Goal: Information Seeking & Learning: Learn about a topic

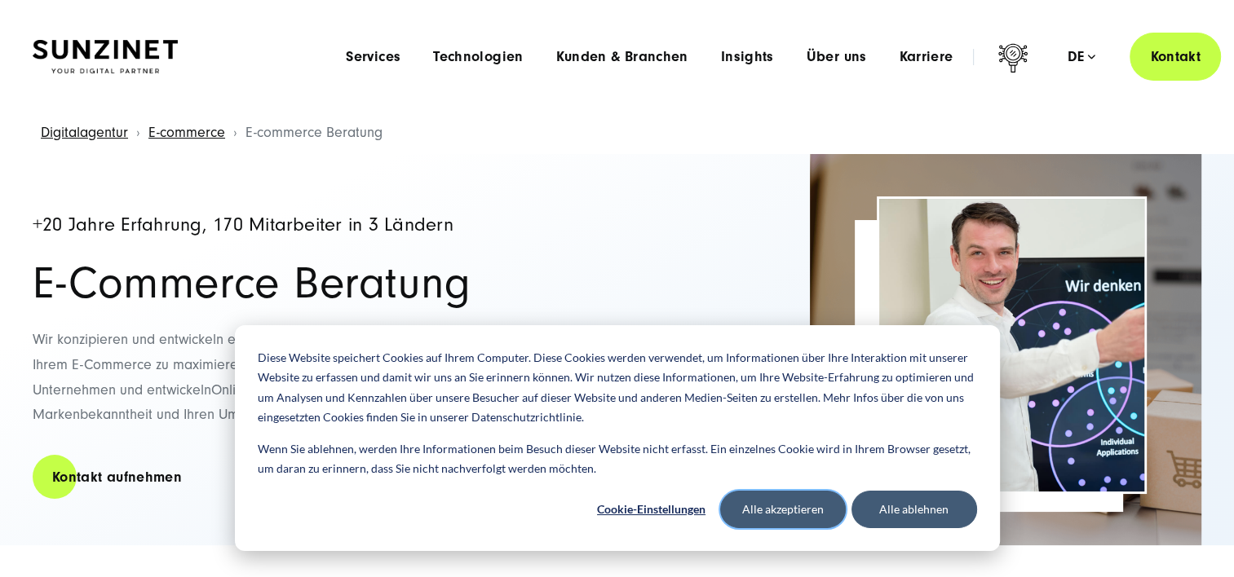
click at [782, 507] on button "Alle akzeptieren" at bounding box center [783, 510] width 126 height 38
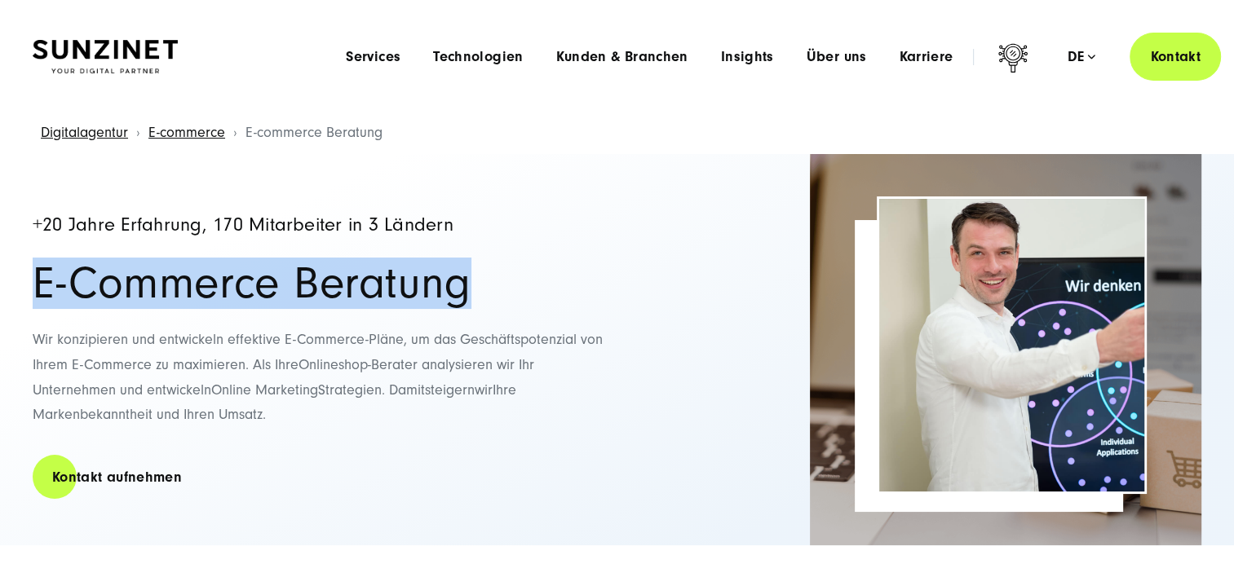
drag, startPoint x: 29, startPoint y: 283, endPoint x: 497, endPoint y: 279, distance: 468.8
click at [497, 279] on div "+20 Jahre Erfahrung, 170 Mitarbeiter in 3 Ländern E-Commerce Beratung Wir konzi…" at bounding box center [617, 349] width 1234 height 391
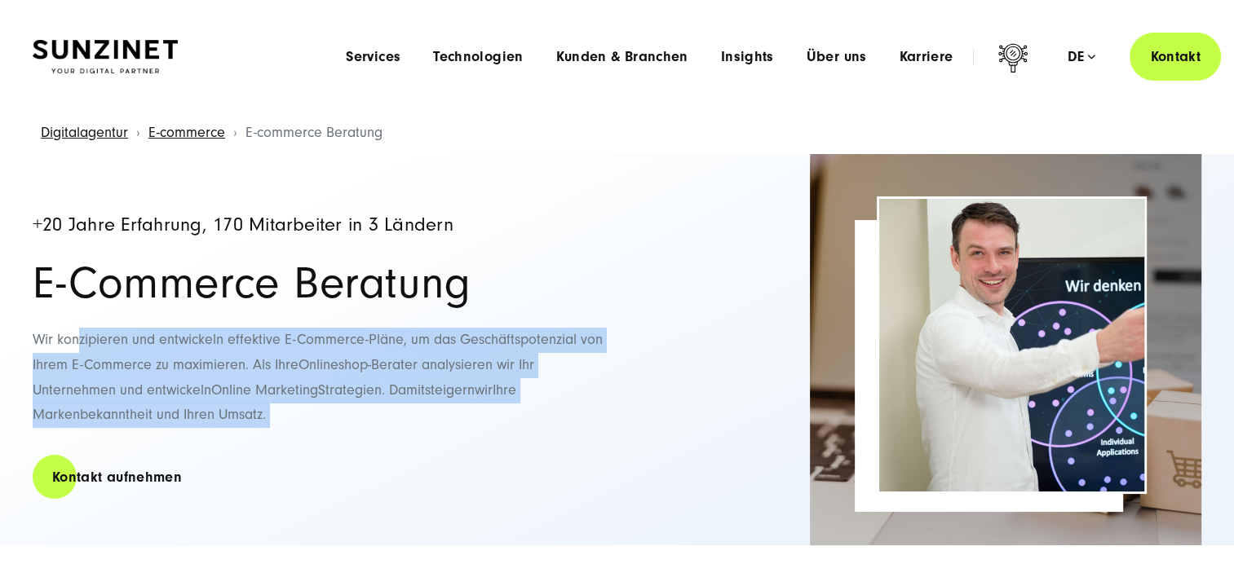
drag, startPoint x: 78, startPoint y: 338, endPoint x: 311, endPoint y: 407, distance: 242.5
click at [311, 407] on p "Wir konzipieren und entwickeln effektive E-Commerce-Pläne, um das Geschäftspote…" at bounding box center [318, 377] width 571 height 99
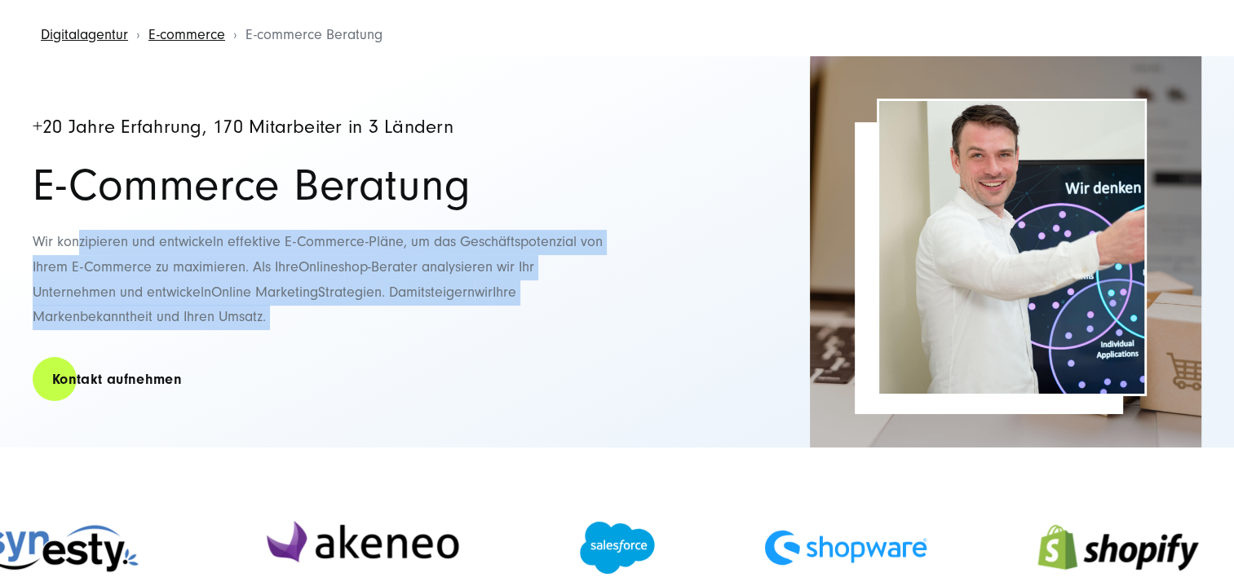
scroll to position [326, 0]
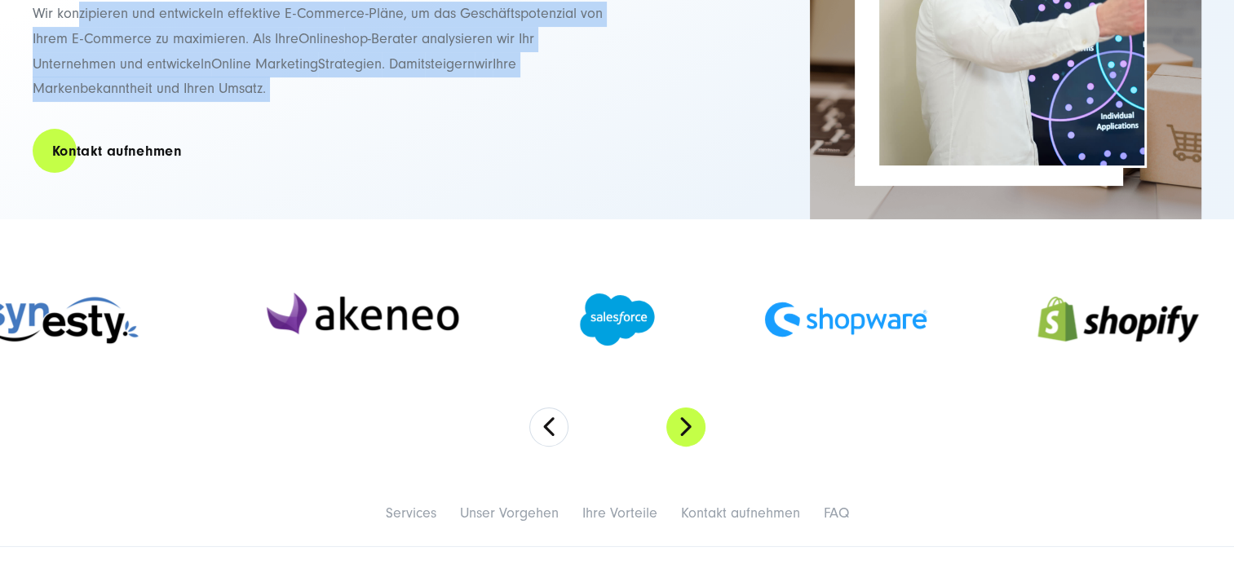
click at [695, 427] on button "Next" at bounding box center [685, 427] width 39 height 39
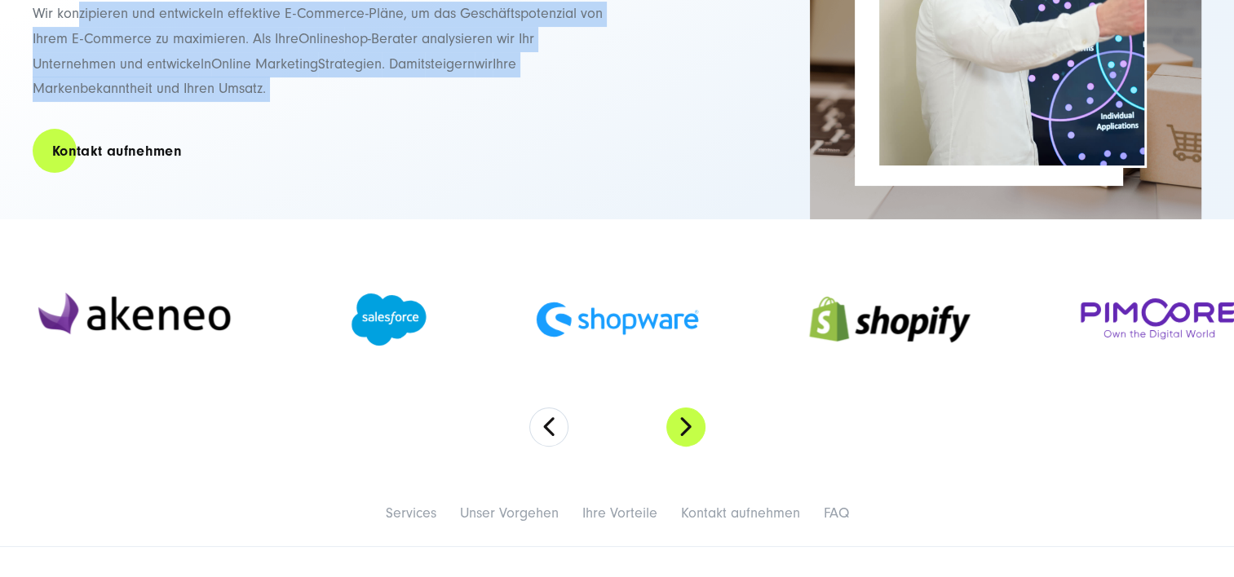
click at [695, 427] on button "Next" at bounding box center [685, 427] width 39 height 39
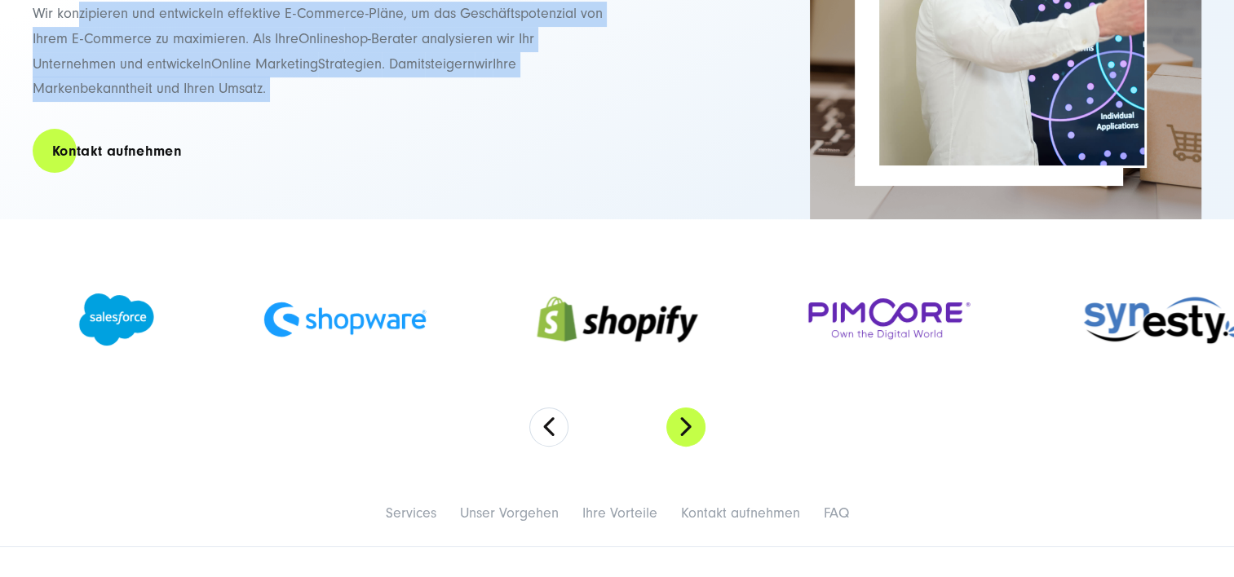
click at [695, 427] on button "Next" at bounding box center [685, 427] width 39 height 39
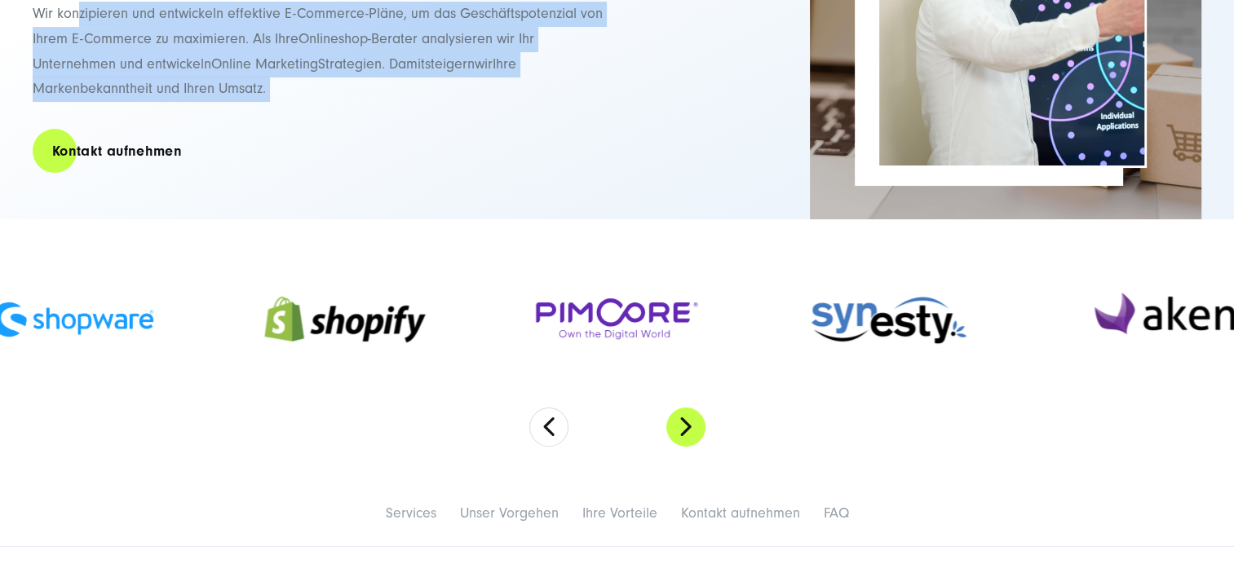
click at [695, 427] on button "Next" at bounding box center [685, 427] width 39 height 39
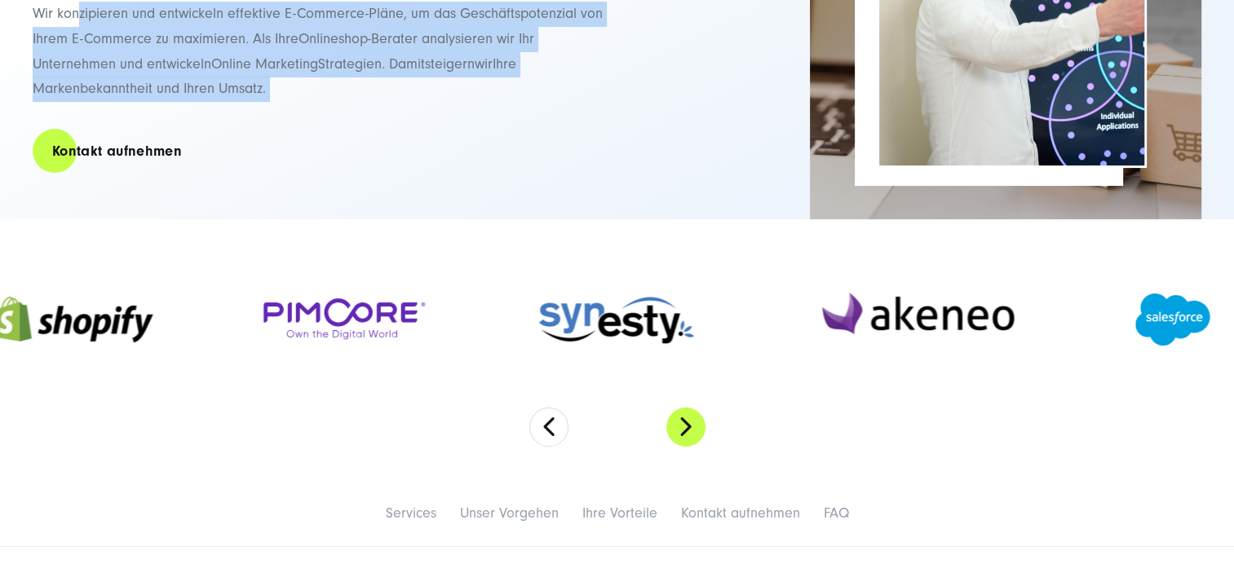
click at [695, 427] on button "Next" at bounding box center [685, 427] width 39 height 39
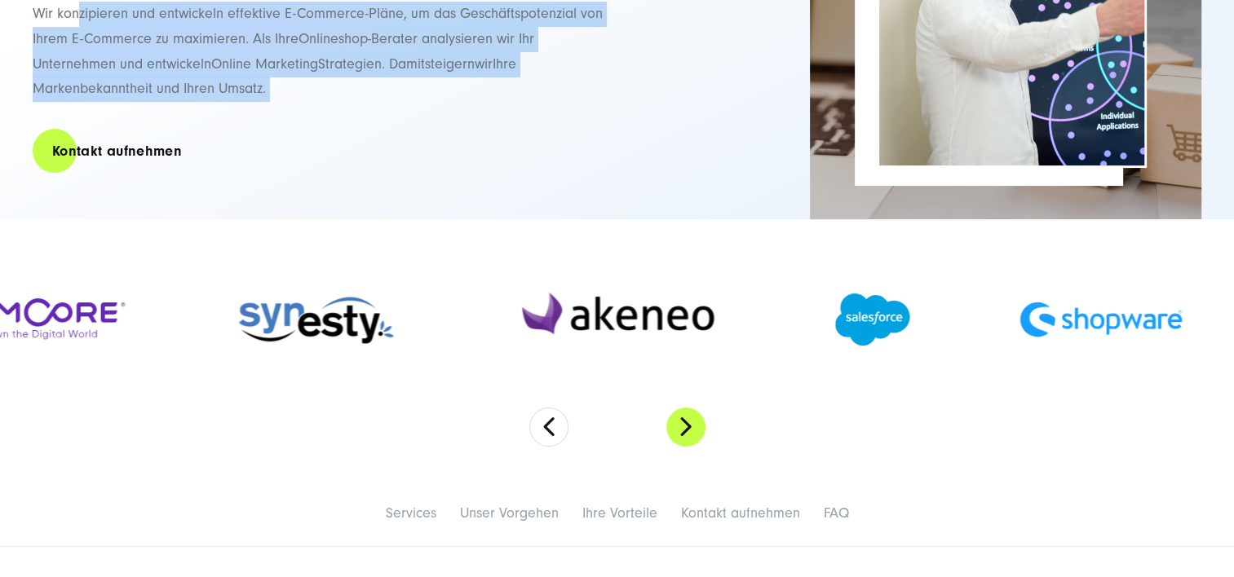
click at [695, 427] on button "Next" at bounding box center [685, 427] width 39 height 39
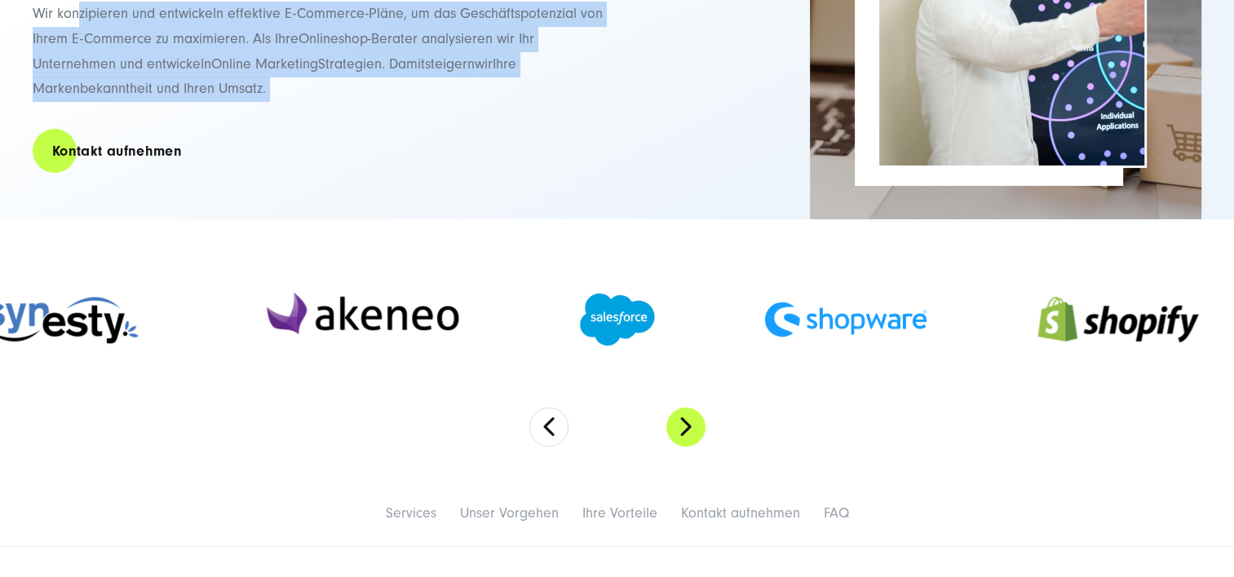
click at [695, 427] on button "Next" at bounding box center [685, 427] width 39 height 39
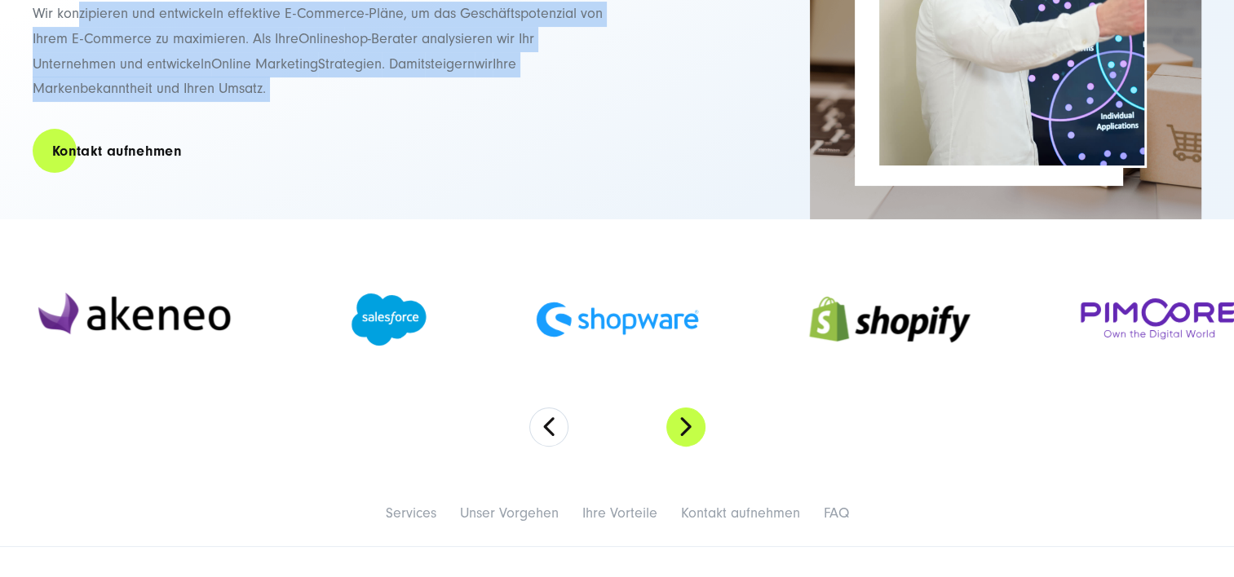
click at [695, 427] on button "Next" at bounding box center [685, 427] width 39 height 39
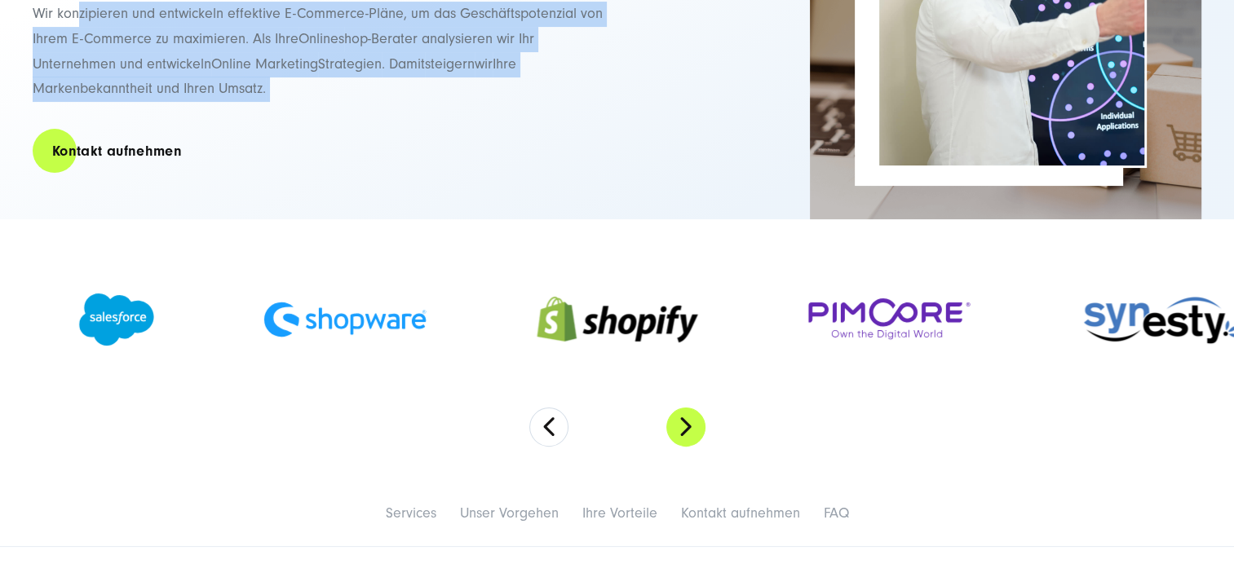
click at [695, 427] on button "Next" at bounding box center [685, 427] width 39 height 39
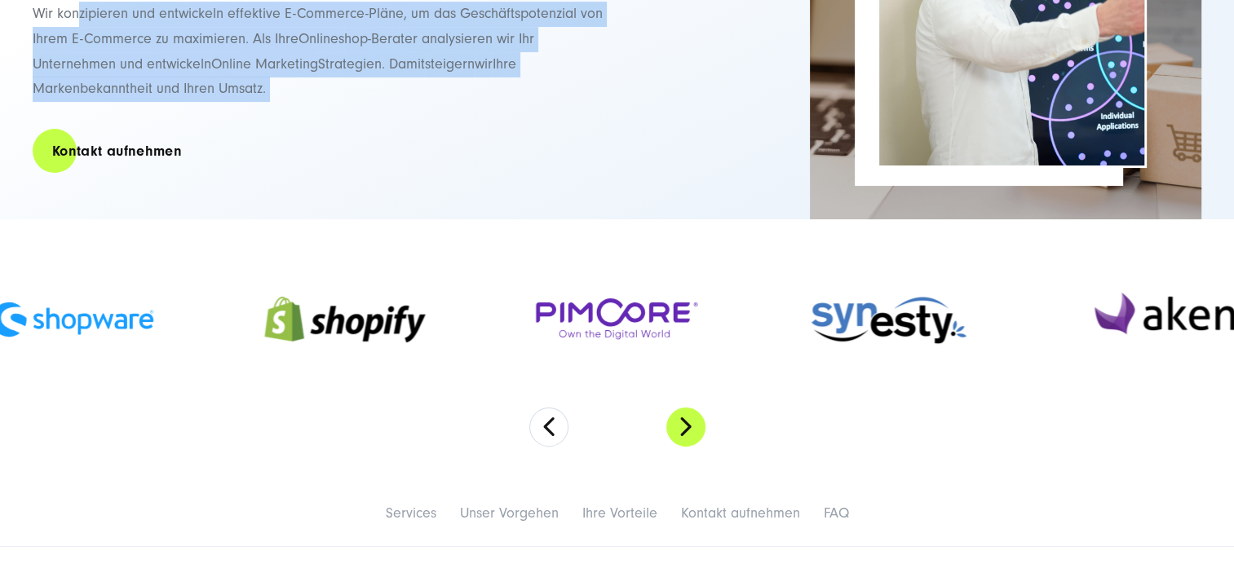
click at [695, 427] on button "Next" at bounding box center [685, 427] width 39 height 39
